Goal: Check status: Check status

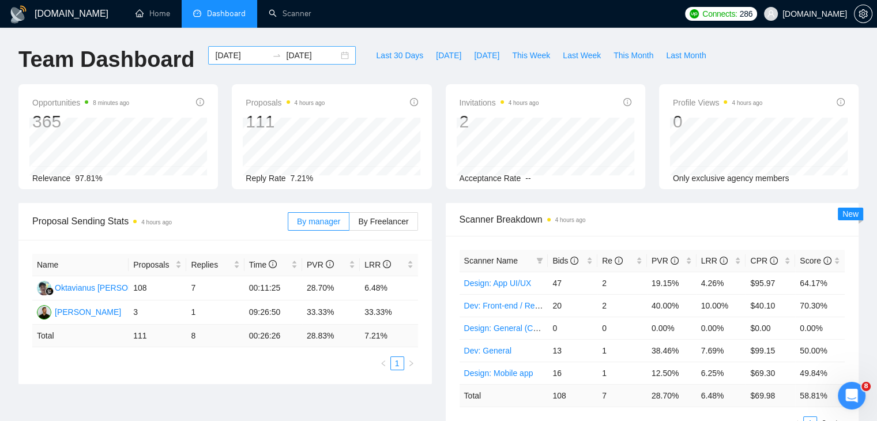
click at [338, 57] on div "2025-08-04 2025-09-03" at bounding box center [282, 55] width 148 height 18
click at [342, 58] on div "2025-08-04 2025-09-03" at bounding box center [282, 55] width 148 height 18
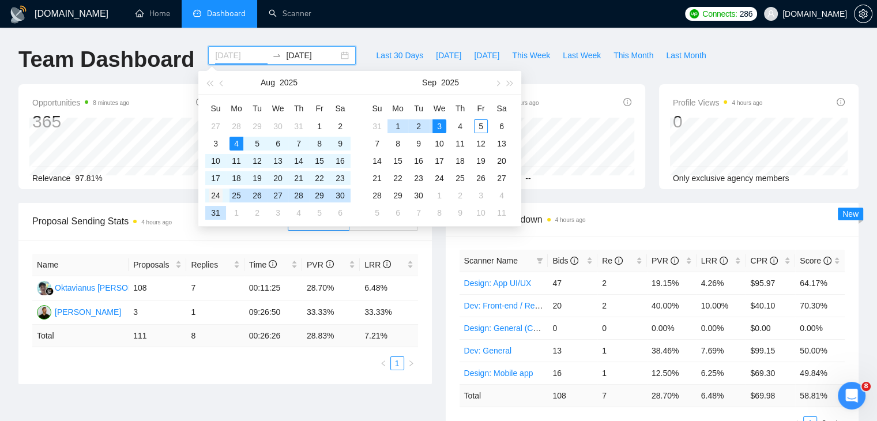
type input "2025-08-24"
click at [219, 195] on div "24" at bounding box center [216, 195] width 14 height 14
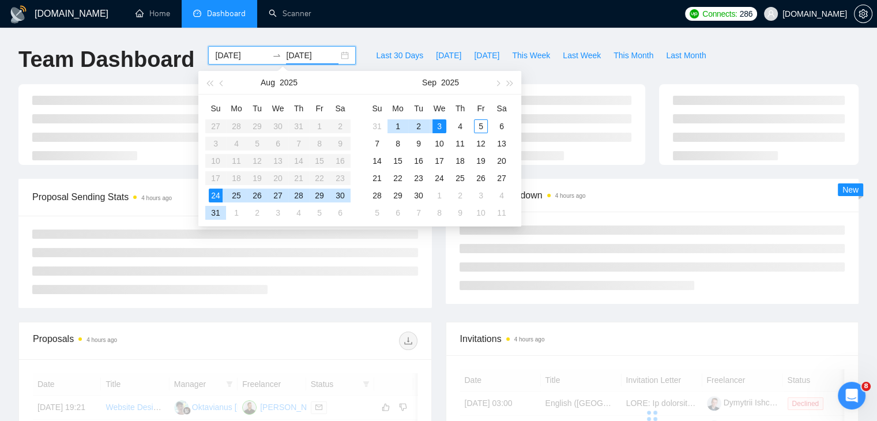
type input "[DATE]"
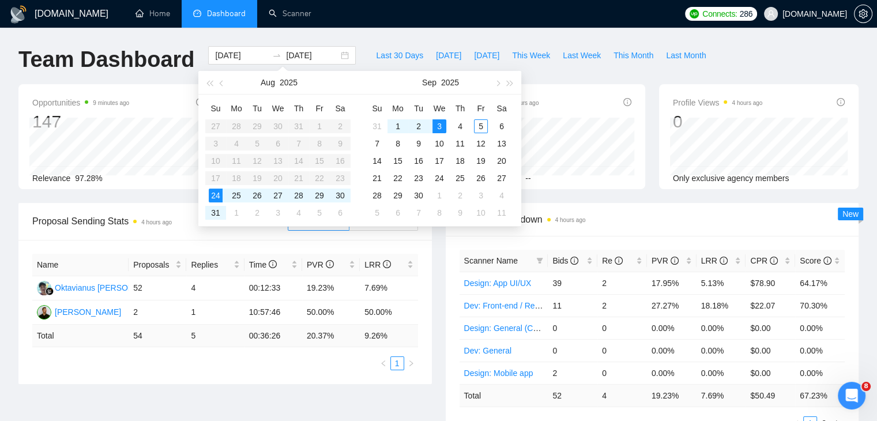
click at [440, 257] on div "Scanner Breakdown 4 hours ago Scanner Name Bids Re PVR LRR CPR Score Design: Ap…" at bounding box center [652, 323] width 427 height 241
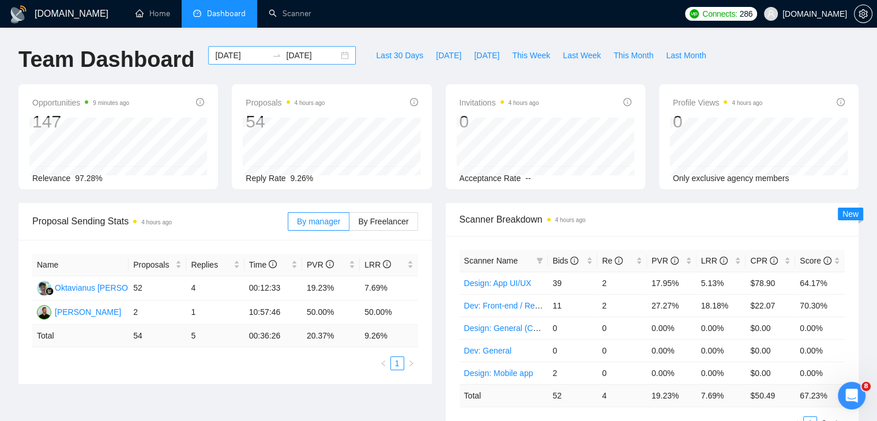
click at [335, 55] on div "2025-08-24 2025-09-03" at bounding box center [282, 55] width 148 height 18
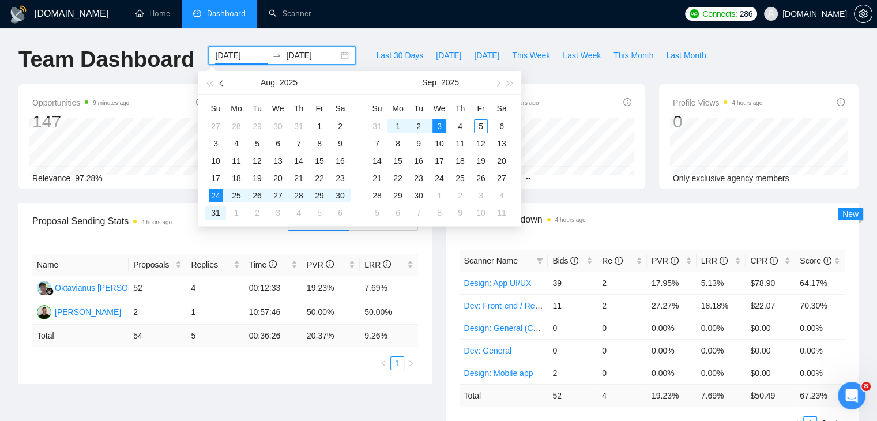
click at [220, 85] on button "button" at bounding box center [222, 82] width 13 height 23
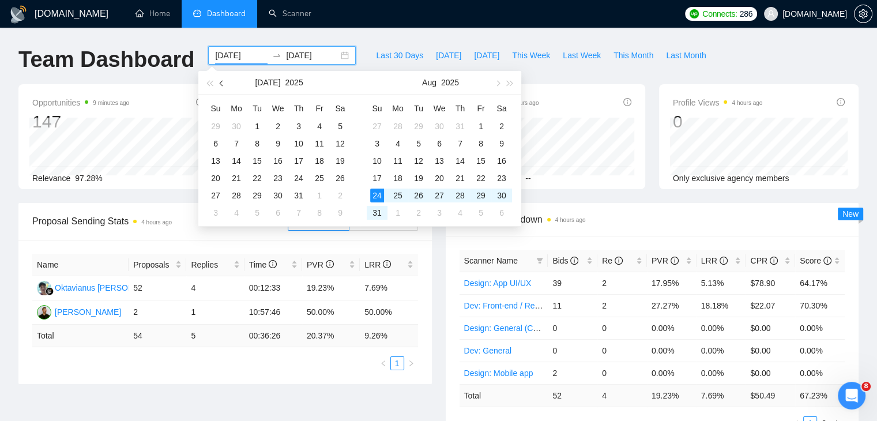
click at [220, 85] on button "button" at bounding box center [222, 82] width 13 height 23
click at [221, 84] on span "button" at bounding box center [223, 83] width 6 height 6
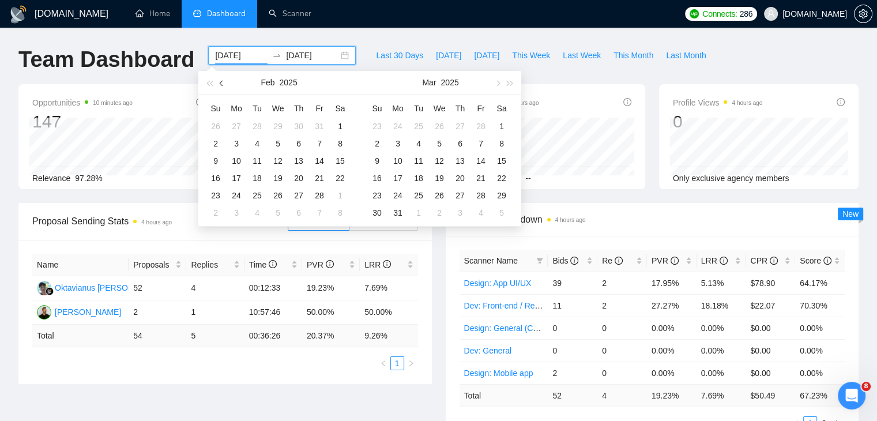
click at [221, 84] on span "button" at bounding box center [223, 83] width 6 height 6
type input "2025-01-01"
click at [277, 121] on div "1" at bounding box center [278, 126] width 14 height 14
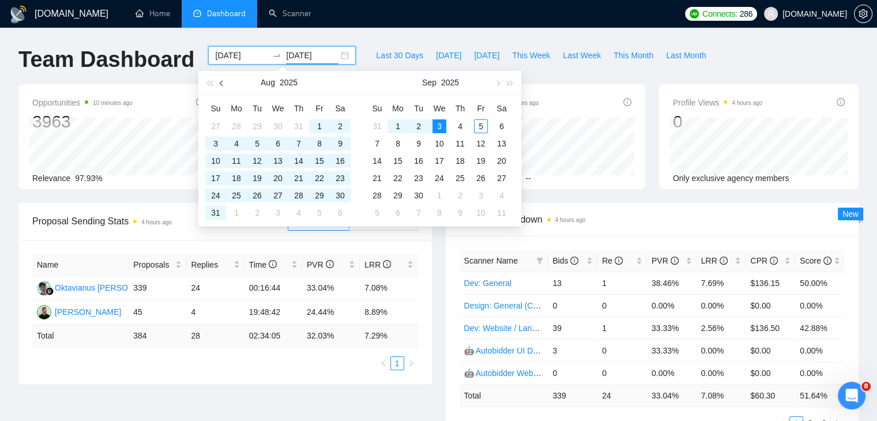
click at [221, 79] on button "button" at bounding box center [222, 82] width 13 height 23
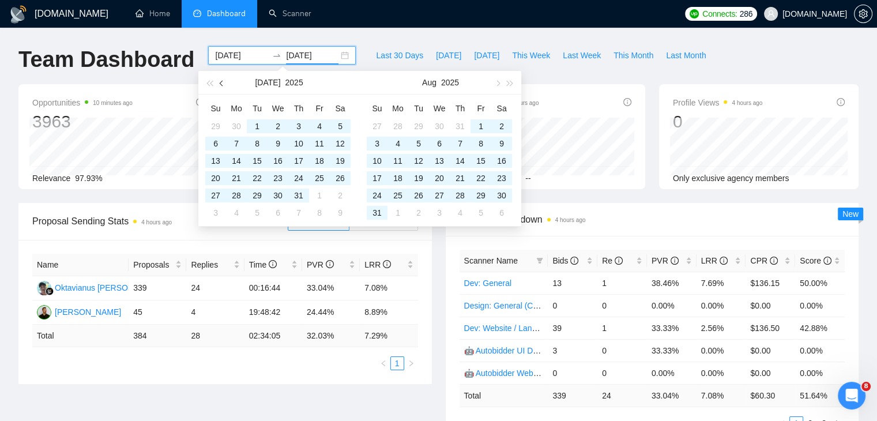
click at [221, 79] on button "button" at bounding box center [222, 82] width 13 height 23
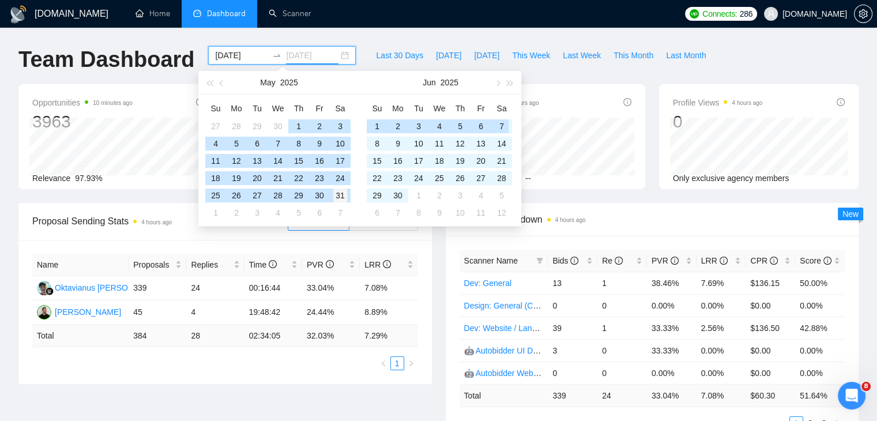
type input "2025-05-31"
click at [341, 196] on div "31" at bounding box center [340, 195] width 14 height 14
